Goal: Information Seeking & Learning: Learn about a topic

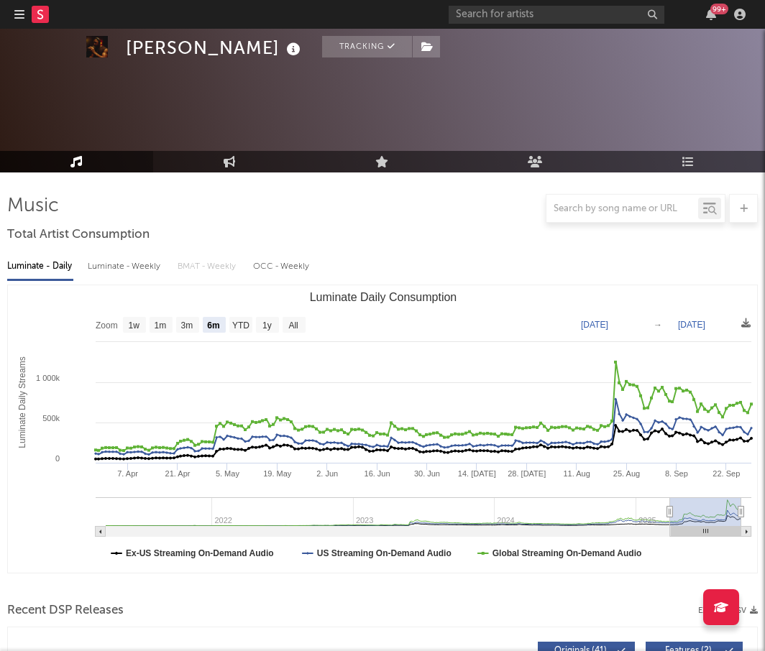
select select "6m"
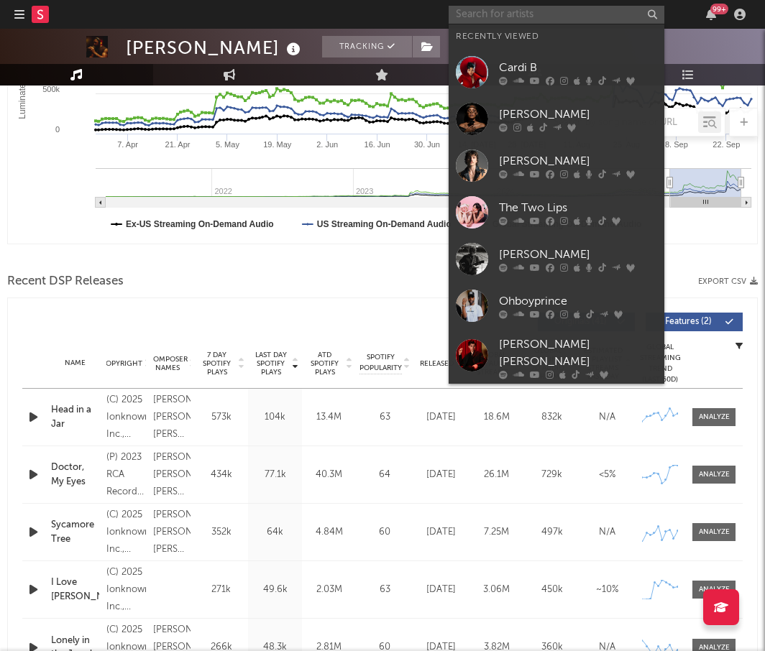
click at [497, 19] on input "text" at bounding box center [556, 15] width 216 height 18
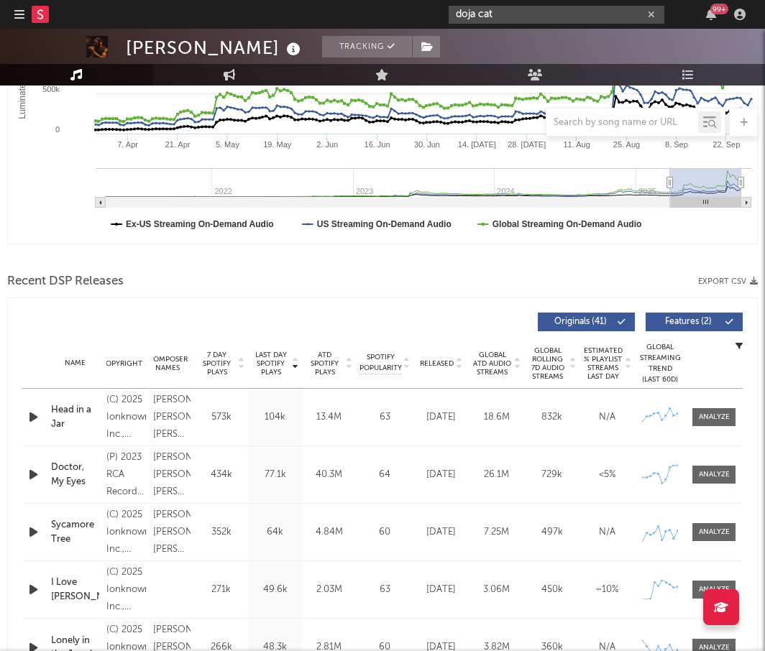
click at [497, 16] on input "doja cat" at bounding box center [556, 15] width 216 height 18
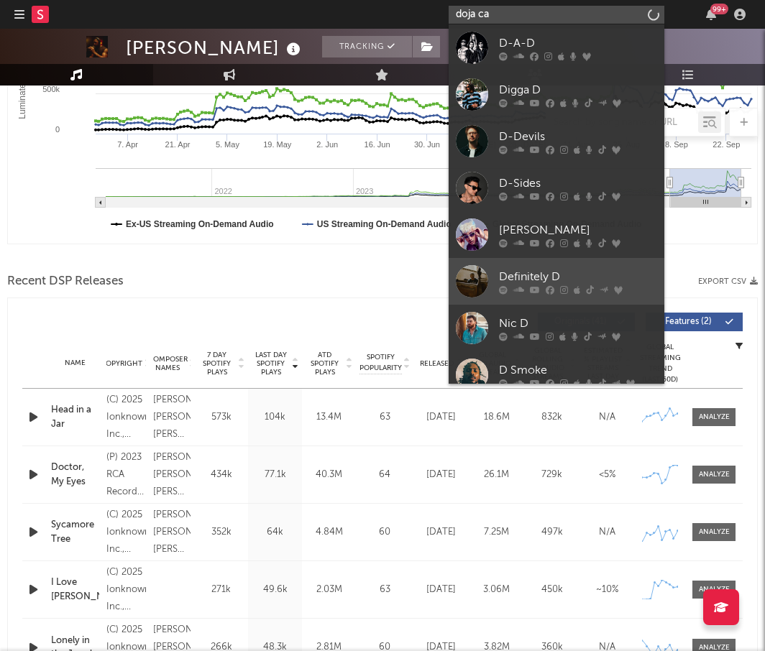
type input "doja cat"
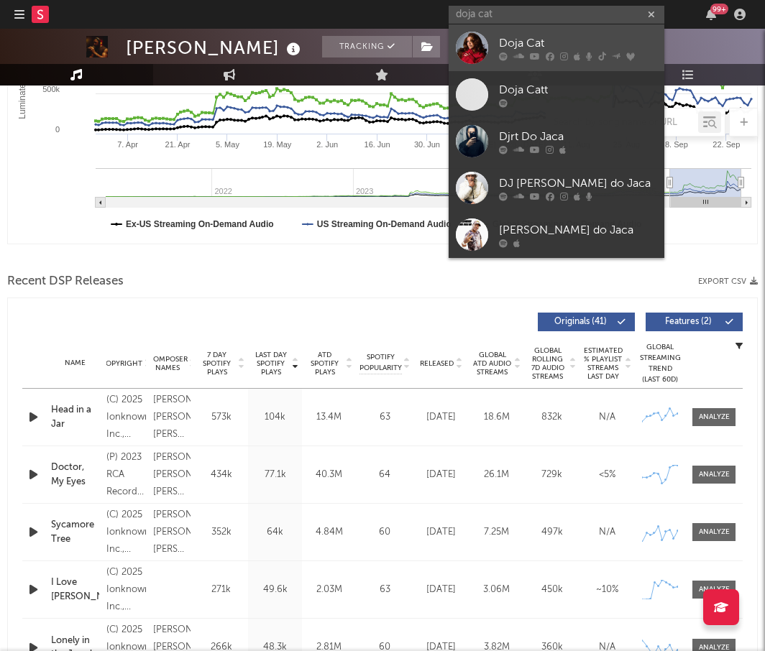
click at [470, 47] on div at bounding box center [472, 48] width 32 height 32
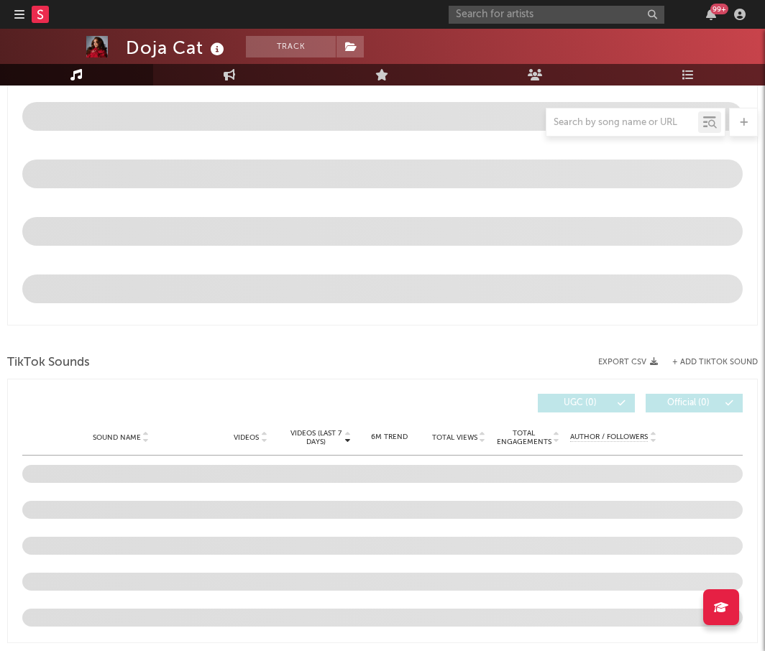
select select "6m"
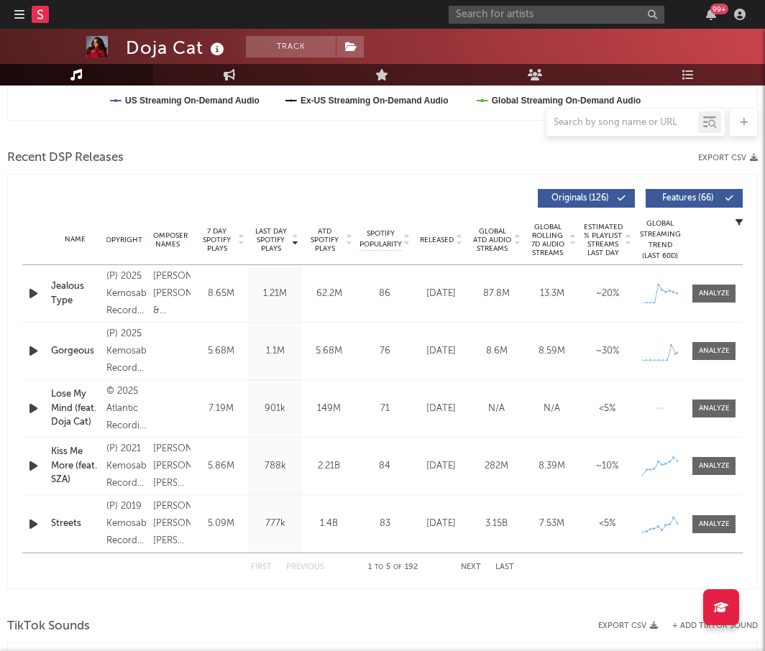
scroll to position [459, 0]
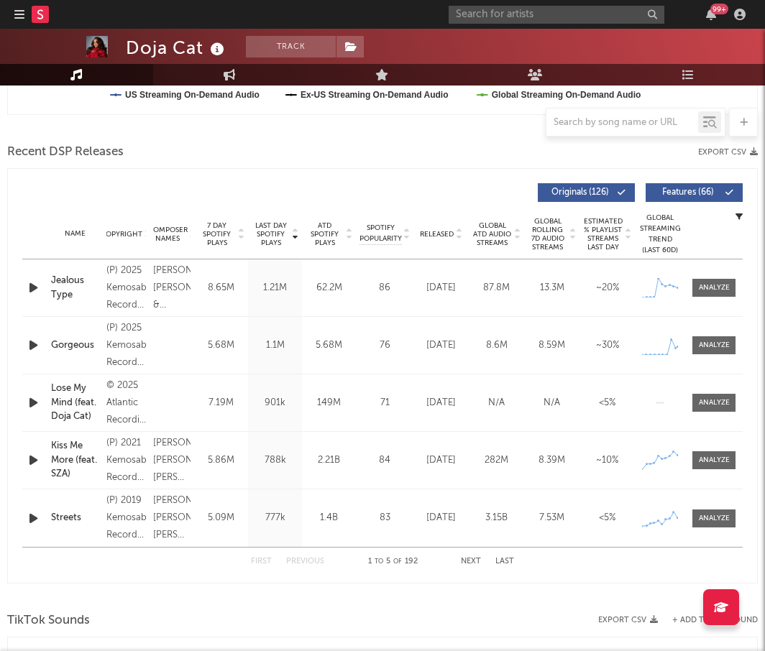
click at [471, 558] on button "Next" at bounding box center [471, 562] width 20 height 8
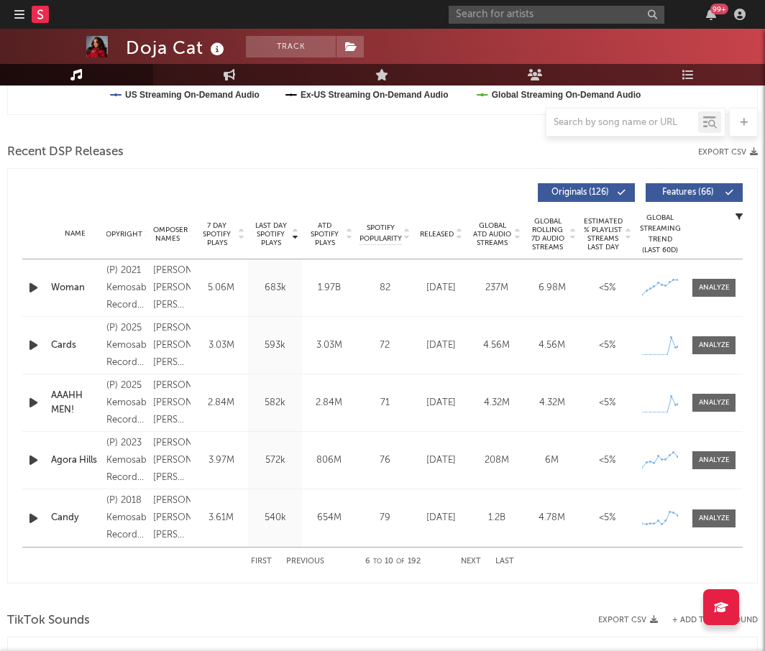
click at [471, 558] on button "Next" at bounding box center [471, 562] width 20 height 8
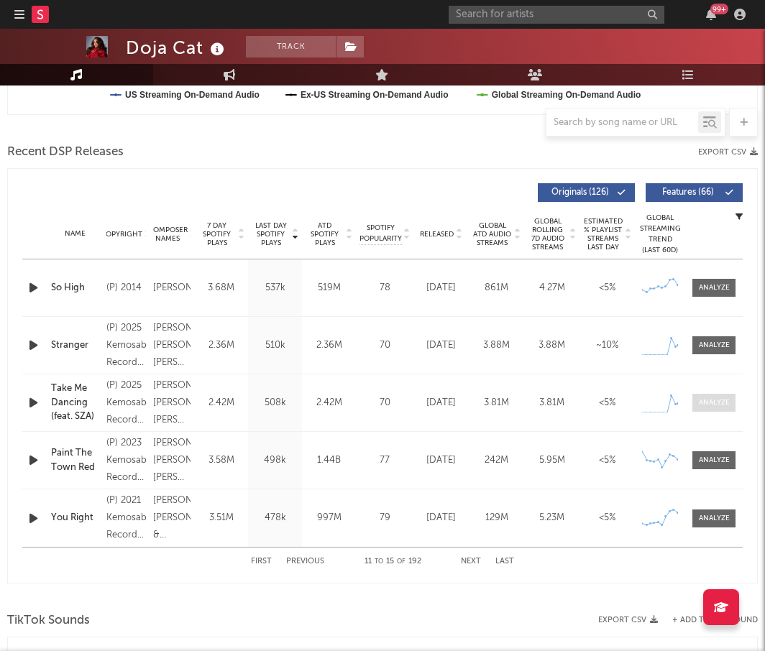
click at [707, 400] on div at bounding box center [714, 402] width 31 height 11
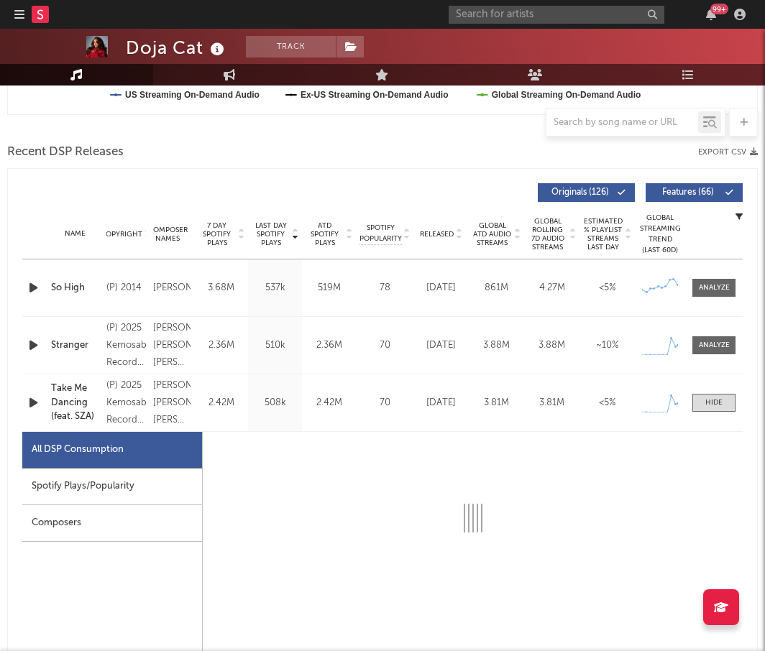
select select "1w"
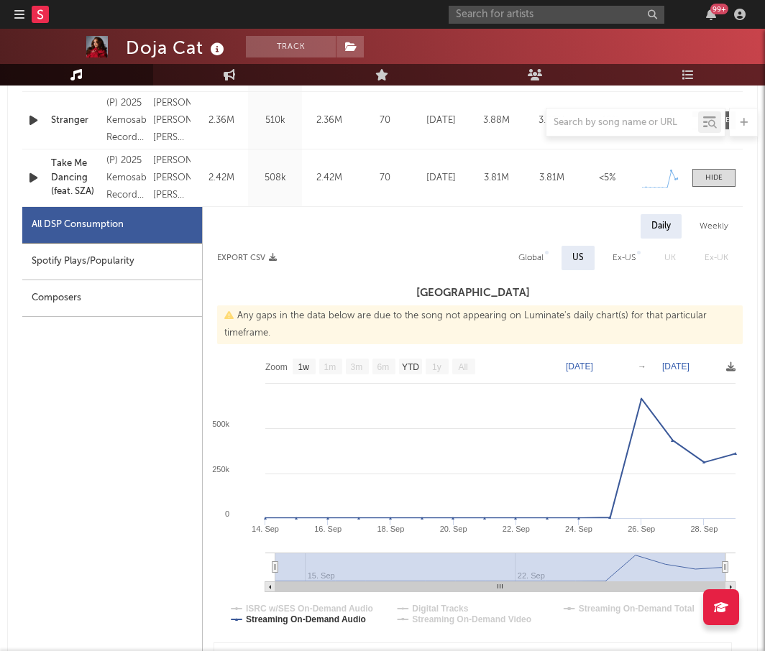
scroll to position [682, 0]
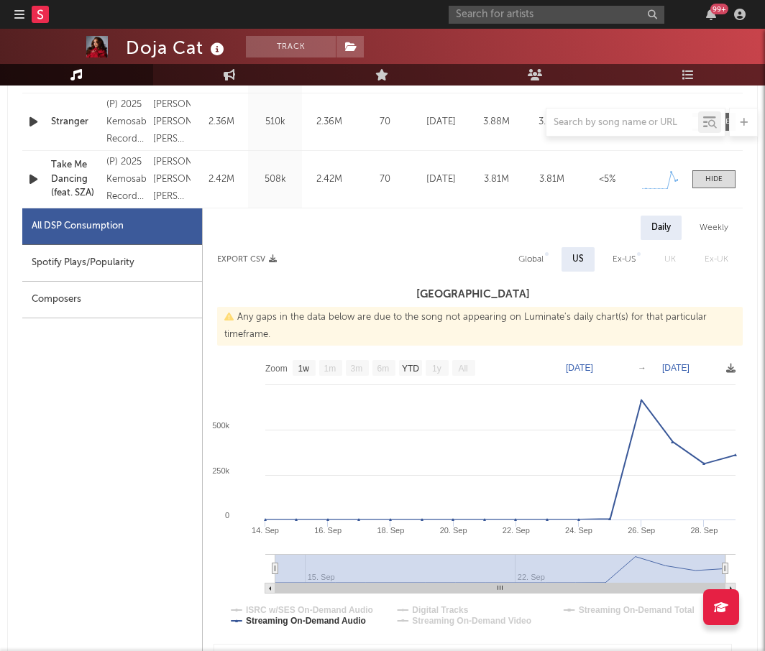
click at [103, 259] on div "Spotify Plays/Popularity" at bounding box center [112, 263] width 180 height 37
select select "1w"
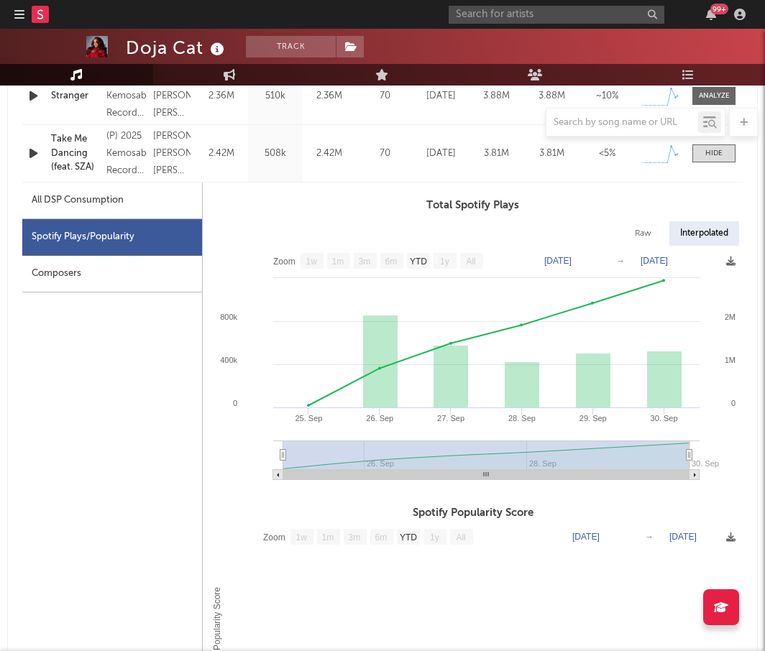
scroll to position [712, 0]
